Goal: Task Accomplishment & Management: Use online tool/utility

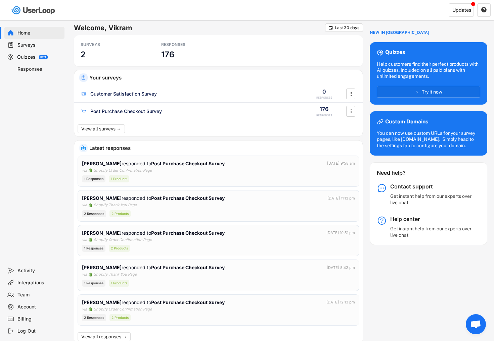
click at [32, 48] on div "Surveys" at bounding box center [39, 45] width 44 height 6
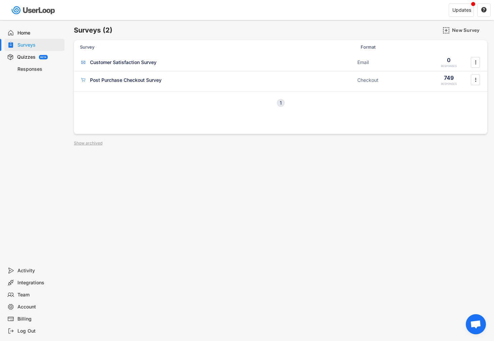
click at [39, 69] on div "Responses" at bounding box center [39, 69] width 44 height 6
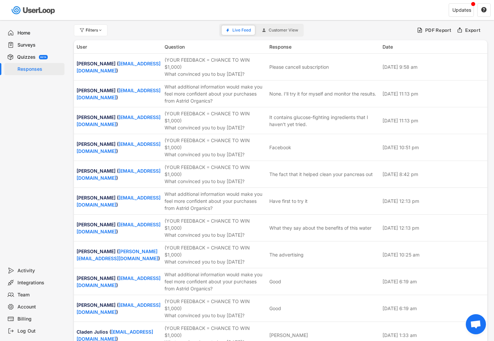
click at [282, 26] on button "Customer View" at bounding box center [280, 30] width 44 height 9
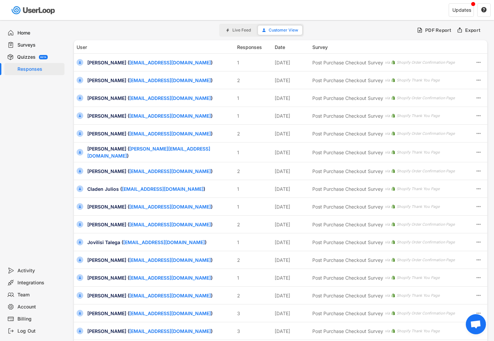
click at [242, 31] on span "Live Feed" at bounding box center [241, 30] width 18 height 4
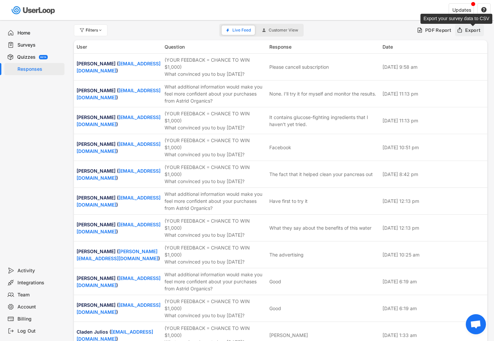
click at [468, 33] on div "Export" at bounding box center [473, 30] width 16 height 6
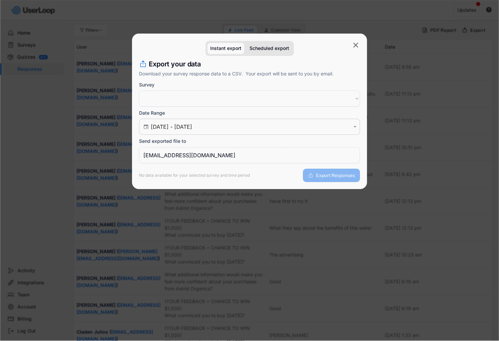
select select ""PLACEHOLDER_1427118222253""
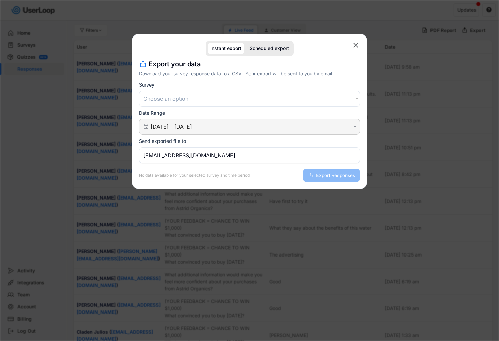
click at [182, 127] on input "[DATE] - [DATE]" at bounding box center [250, 127] width 199 height 7
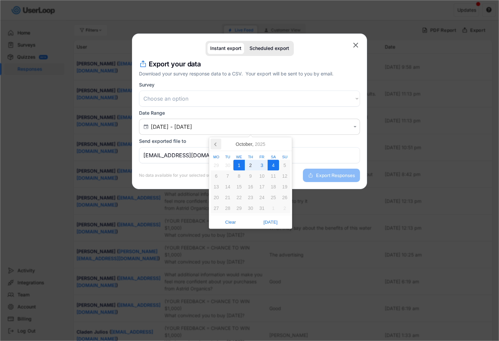
click at [217, 144] on icon at bounding box center [215, 144] width 11 height 11
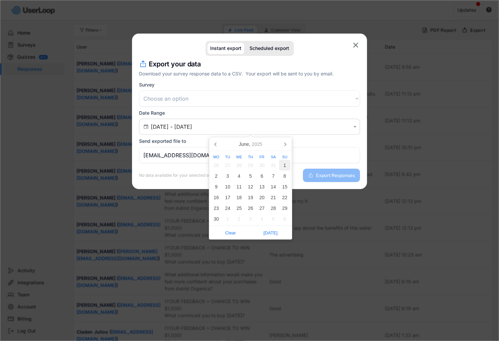
click at [283, 165] on div "1" at bounding box center [284, 165] width 11 height 11
click at [285, 147] on icon at bounding box center [285, 144] width 11 height 11
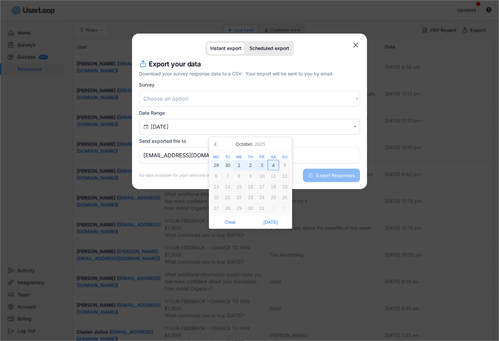
click at [272, 167] on div "4" at bounding box center [273, 165] width 11 height 11
type input "[DATE] - [DATE]"
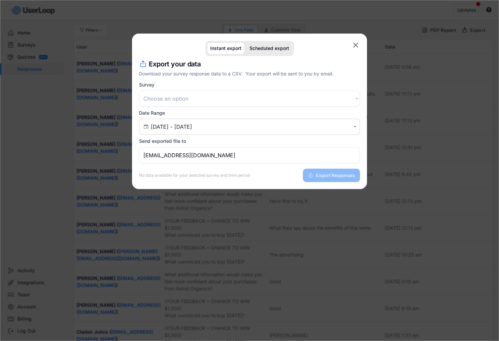
click at [221, 155] on input "[EMAIL_ADDRESS][DOMAIN_NAME]" at bounding box center [249, 155] width 221 height 16
type input "[EMAIL_ADDRESS][DOMAIN_NAME]"
click at [199, 101] on select "Choose an option Post Purchase Checkout Survey Customer Satisfaction Survey" at bounding box center [249, 99] width 221 height 16
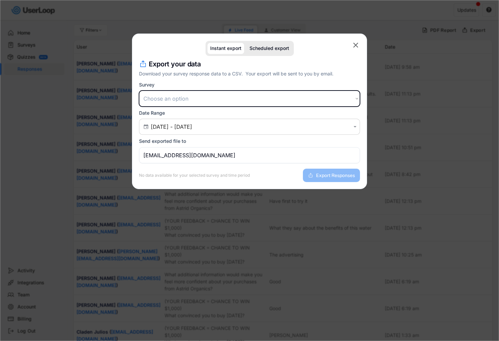
click at [195, 91] on select "Choose an option Post Purchase Checkout Survey Customer Satisfaction Survey" at bounding box center [249, 99] width 221 height 16
click at [139, 91] on select "Choose an option Post Purchase Checkout Survey Customer Satisfaction Survey" at bounding box center [249, 99] width 221 height 16
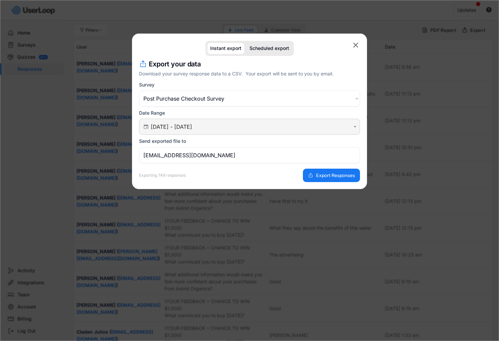
click at [242, 97] on select "Choose an option Post Purchase Checkout Survey Customer Satisfaction Survey" at bounding box center [249, 99] width 221 height 16
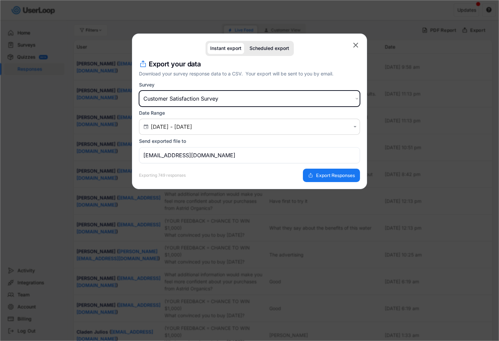
click at [139, 91] on select "Choose an option Post Purchase Checkout Survey Customer Satisfaction Survey" at bounding box center [249, 99] width 221 height 16
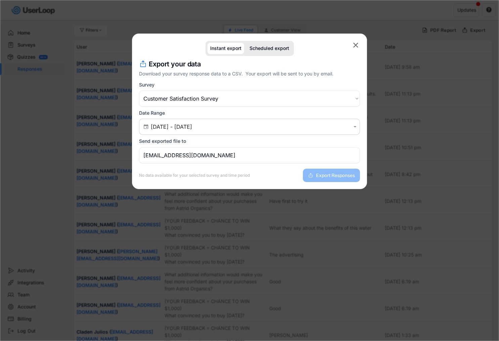
click at [198, 98] on select "Choose an option Post Purchase Checkout Survey Customer Satisfaction Survey" at bounding box center [249, 99] width 221 height 16
select select ""1348695171700984260__LOOKUP__1750840140819x924717504520059100""
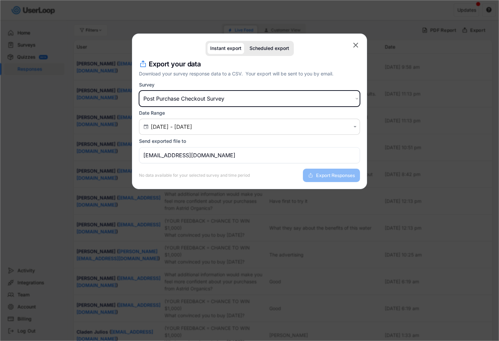
click at [139, 91] on select "Choose an option Post Purchase Checkout Survey Customer Satisfaction Survey" at bounding box center [249, 99] width 221 height 16
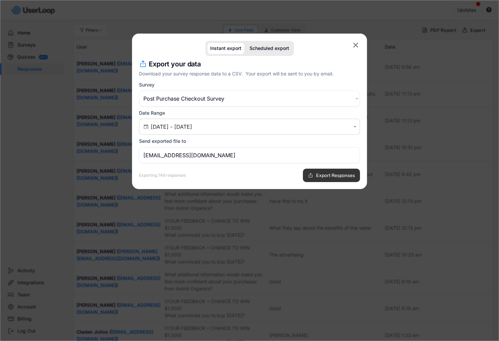
click at [311, 173] on icon at bounding box center [310, 175] width 5 height 5
